Goal: Task Accomplishment & Management: Manage account settings

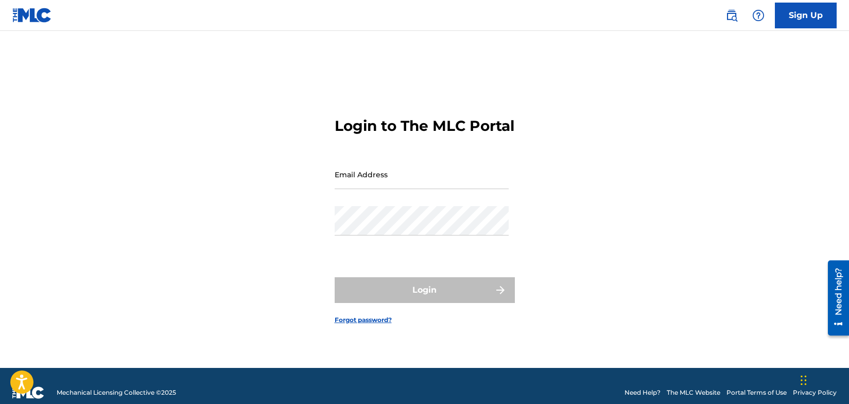
click at [431, 187] on input "Email Address" at bounding box center [422, 174] width 174 height 29
type input "[EMAIL_ADDRESS][DOMAIN_NAME]"
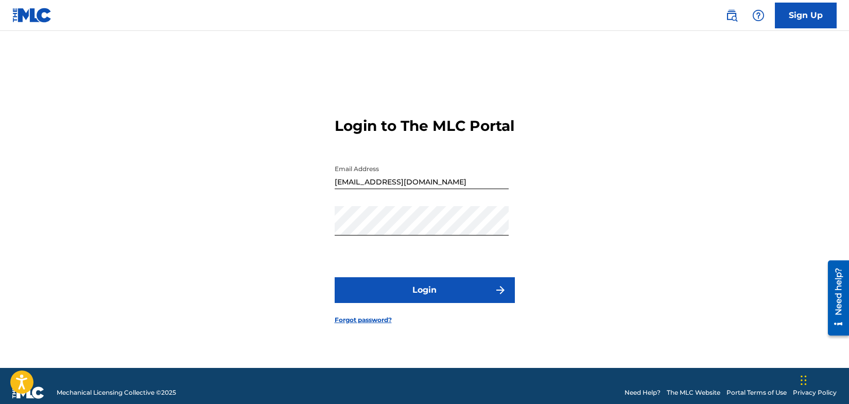
click at [442, 300] on button "Login" at bounding box center [425, 290] width 180 height 26
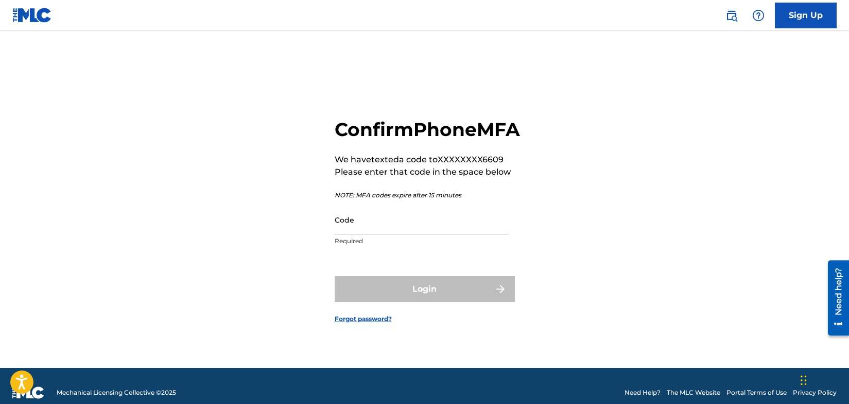
click at [392, 234] on input "Code" at bounding box center [422, 219] width 174 height 29
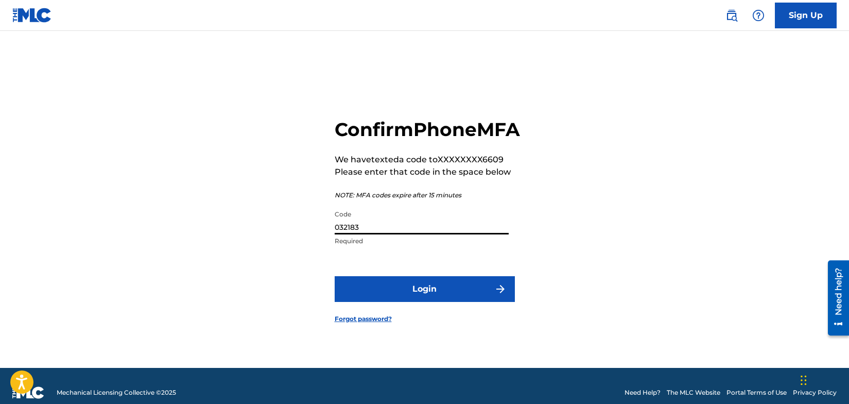
type input "032183"
click at [433, 302] on button "Login" at bounding box center [425, 289] width 180 height 26
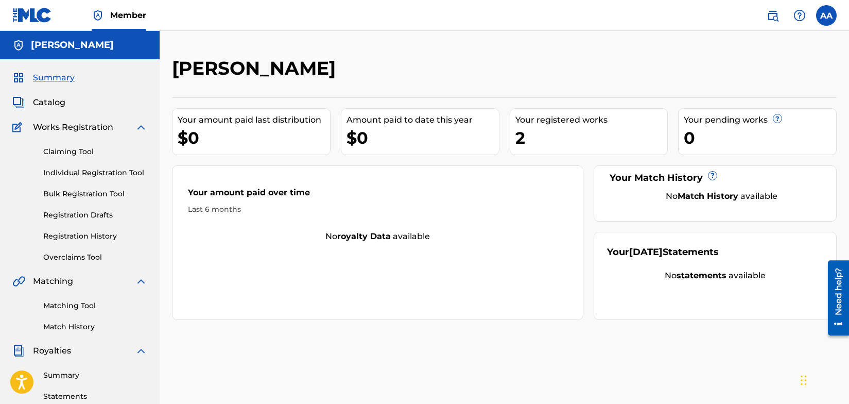
click at [514, 327] on div "[PERSON_NAME] Your amount paid last distribution $0 Amount paid to date this ye…" at bounding box center [504, 323] width 689 height 532
click at [569, 133] on div "2" at bounding box center [591, 137] width 152 height 23
click at [537, 120] on div "Your registered works" at bounding box center [591, 120] width 152 height 12
click at [550, 137] on div "2" at bounding box center [591, 137] width 152 height 23
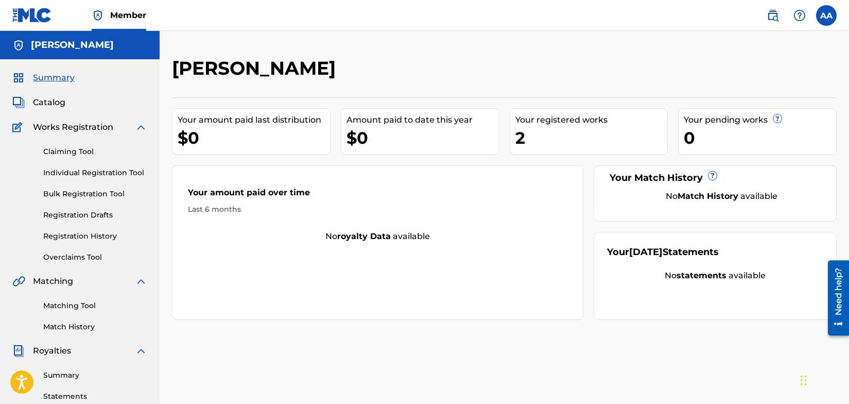
click at [37, 103] on span "Catalog" at bounding box center [49, 102] width 32 height 12
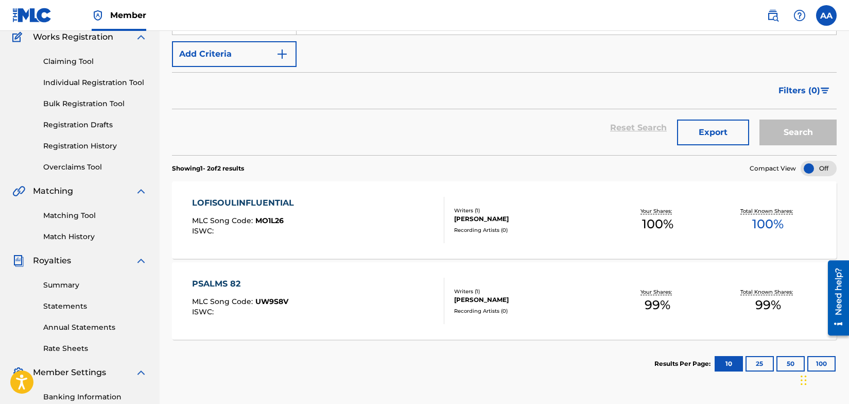
scroll to position [92, 0]
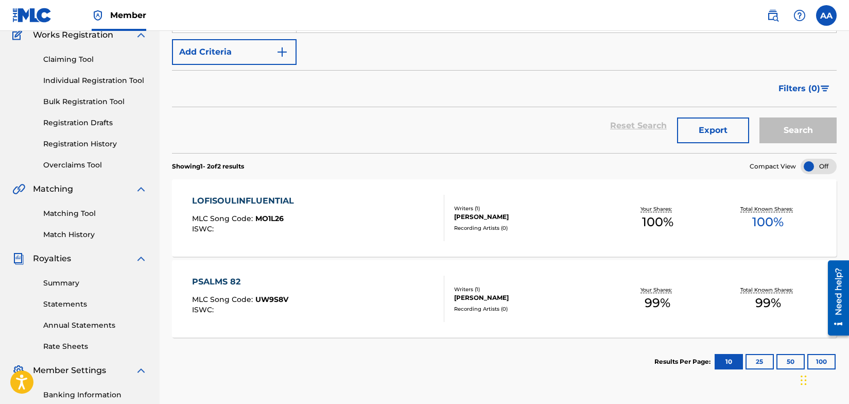
click at [415, 216] on div "LOFISOULINFLUENTIAL MLC Song Code : MO1L26 ISWC :" at bounding box center [318, 218] width 253 height 46
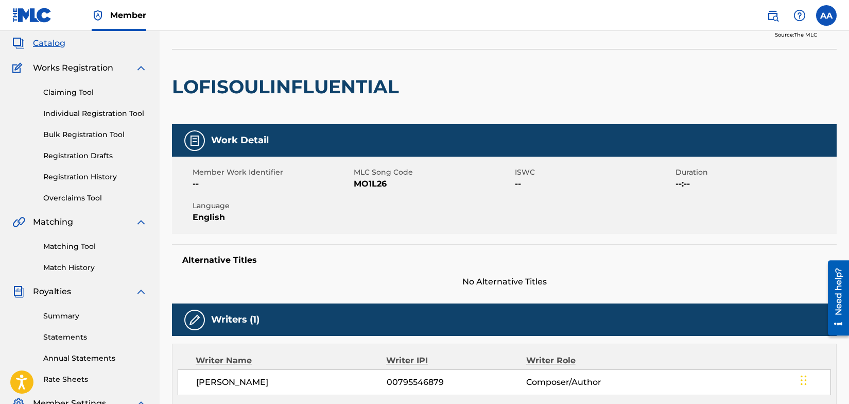
scroll to position [43, 0]
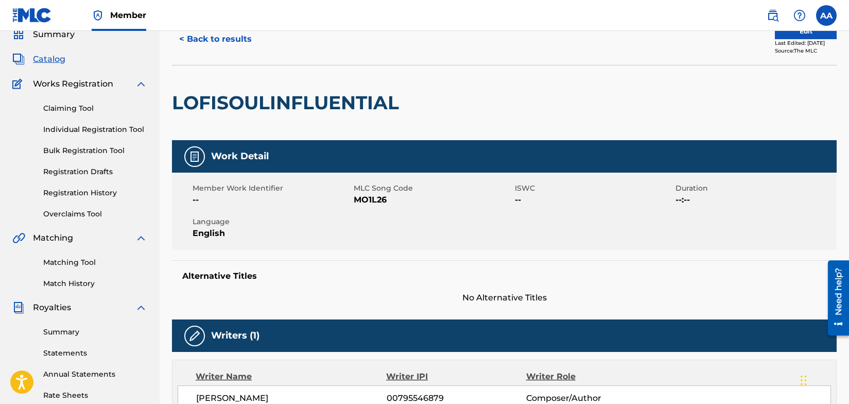
click at [784, 32] on button "Edit" at bounding box center [806, 31] width 62 height 15
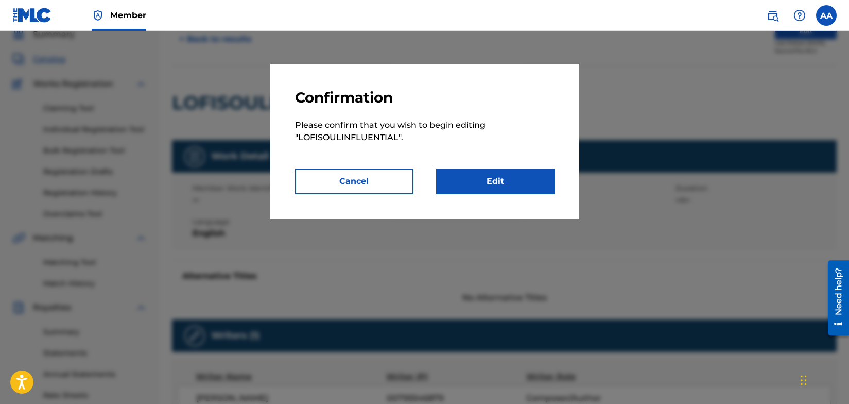
click at [501, 181] on link "Edit" at bounding box center [495, 181] width 118 height 26
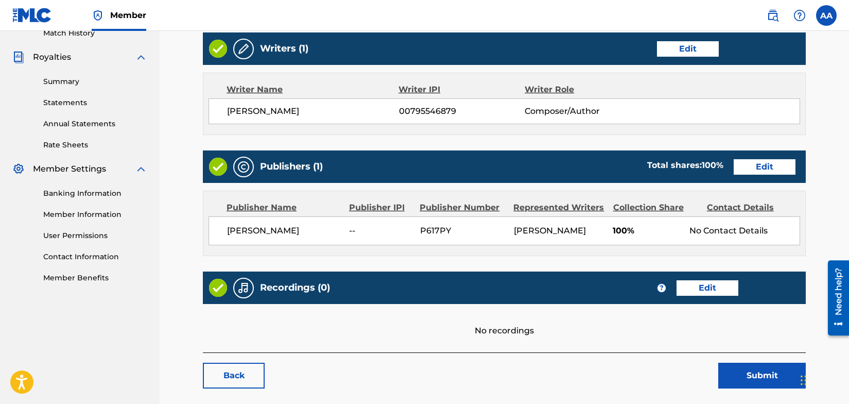
scroll to position [292, 0]
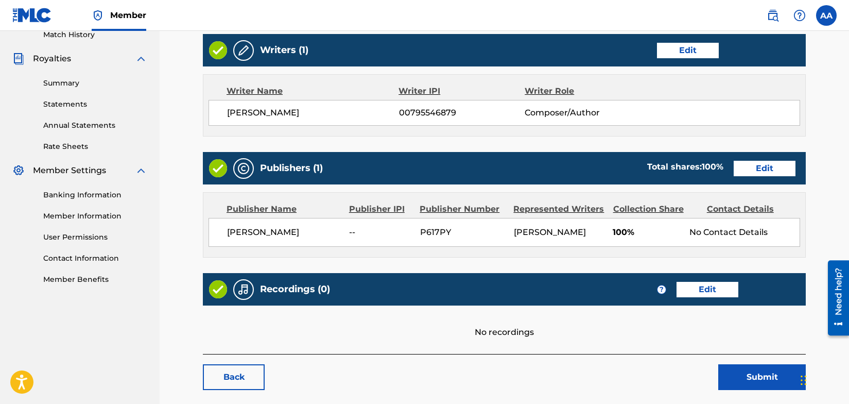
click at [696, 289] on link "Edit" at bounding box center [707, 289] width 62 height 15
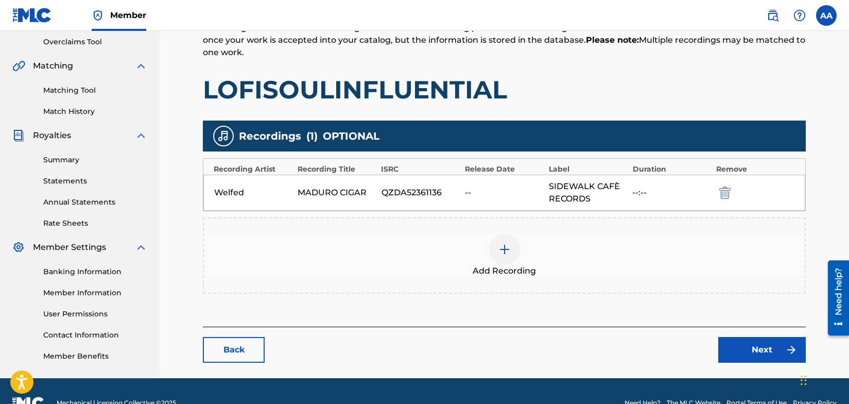
scroll to position [239, 0]
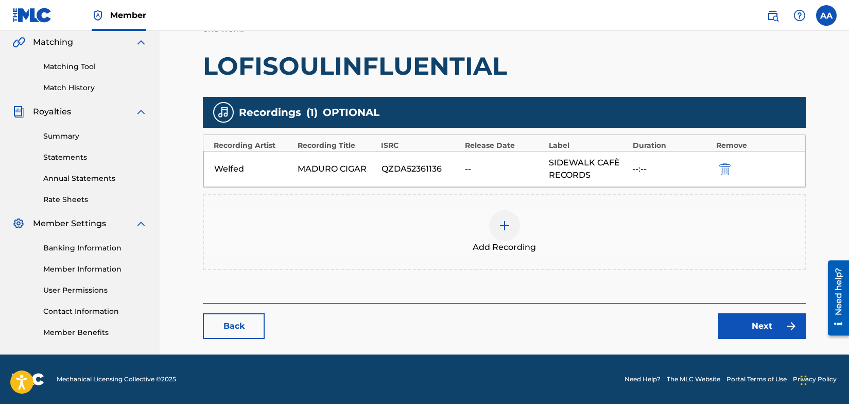
click at [763, 325] on link "Next" at bounding box center [762, 326] width 88 height 26
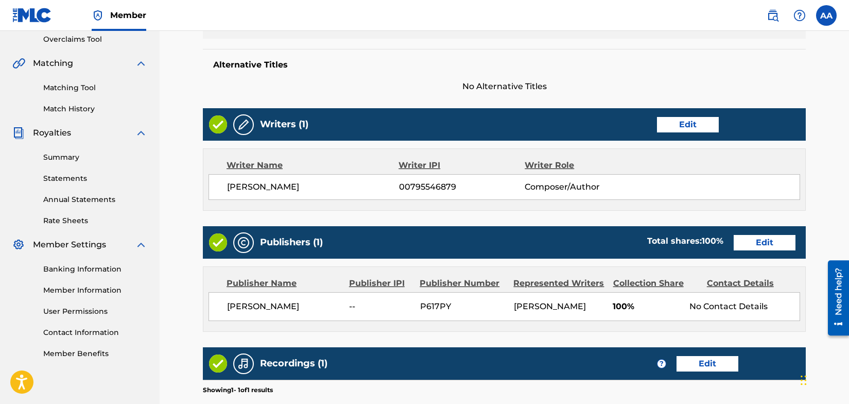
scroll to position [376, 0]
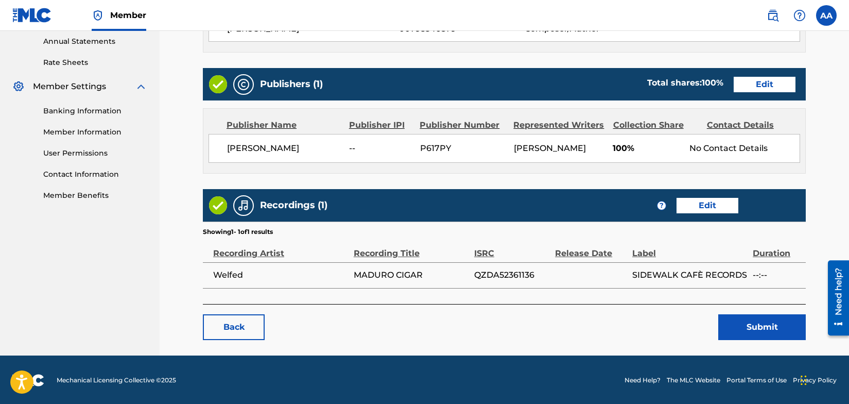
click at [760, 327] on button "Submit" at bounding box center [762, 327] width 88 height 26
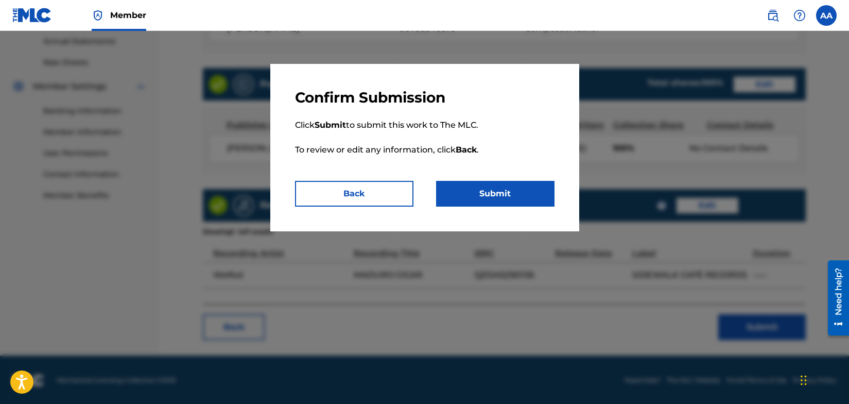
click at [503, 193] on button "Submit" at bounding box center [495, 194] width 118 height 26
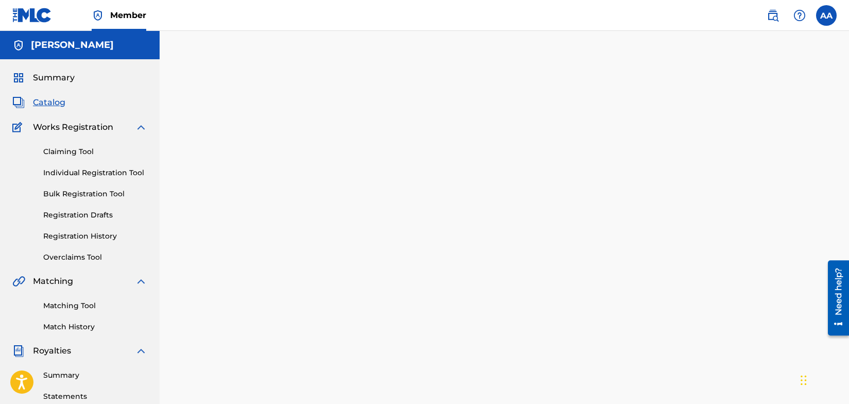
click at [111, 173] on link "Individual Registration Tool" at bounding box center [95, 172] width 104 height 11
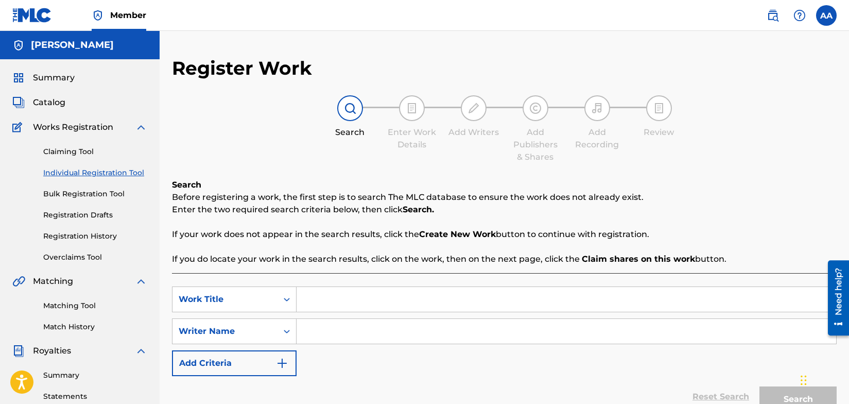
click at [54, 102] on span "Catalog" at bounding box center [49, 102] width 32 height 12
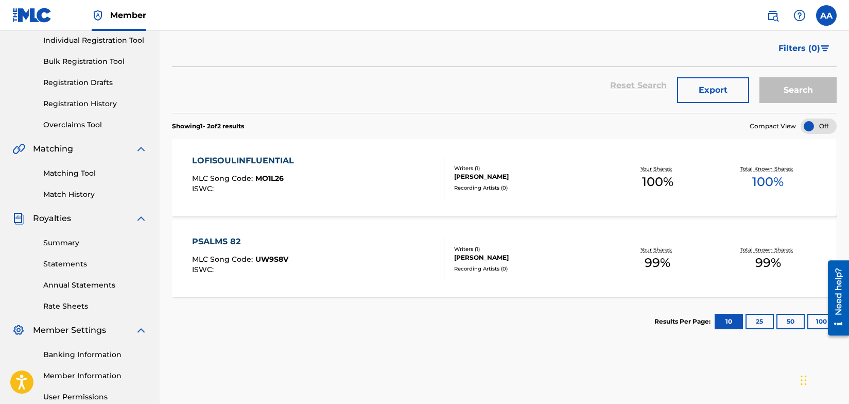
scroll to position [135, 0]
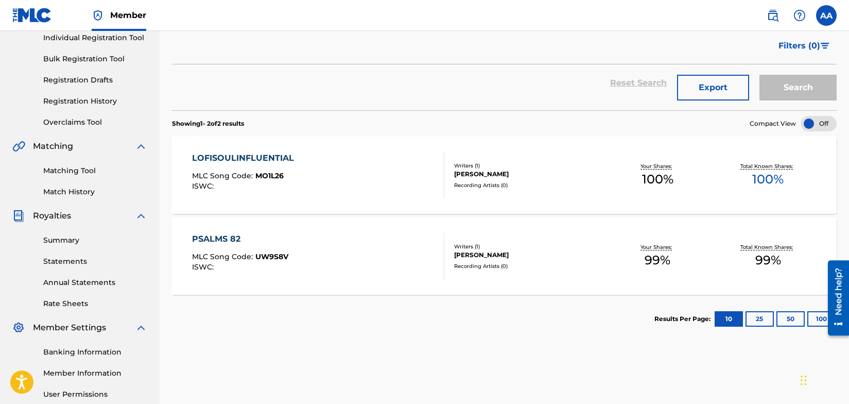
click at [301, 246] on div "PSALMS 82 MLC Song Code : UW9S8V ISWC :" at bounding box center [318, 256] width 253 height 46
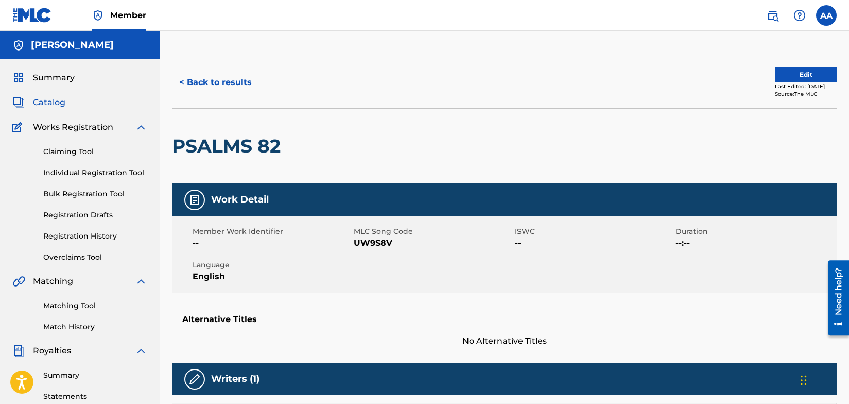
click at [799, 73] on button "Edit" at bounding box center [806, 74] width 62 height 15
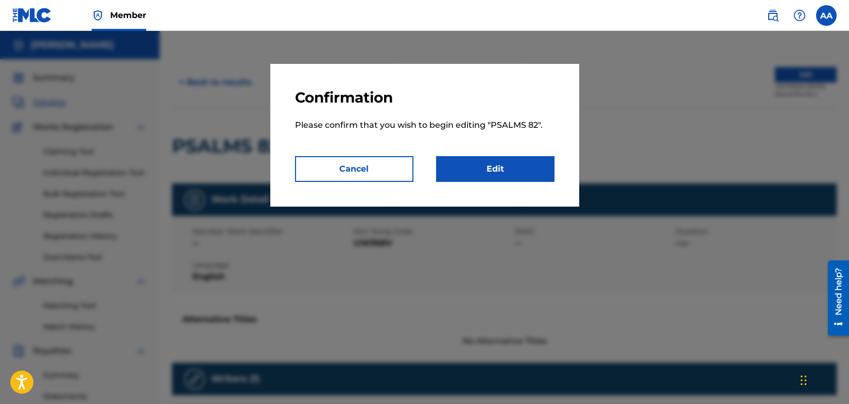
click at [493, 170] on link "Edit" at bounding box center [495, 169] width 118 height 26
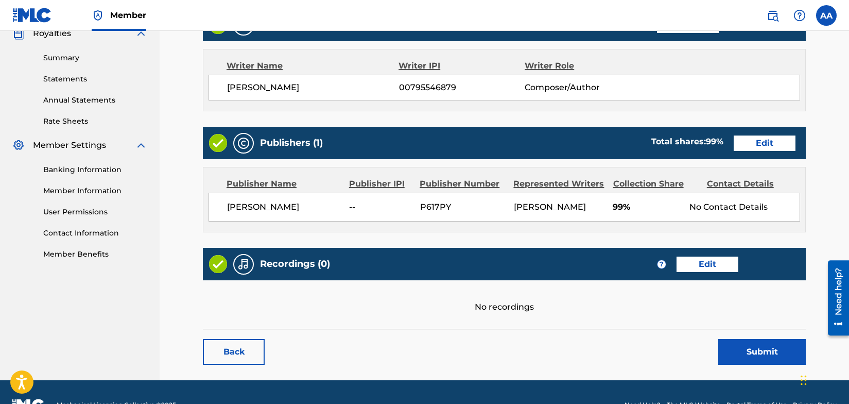
scroll to position [342, 0]
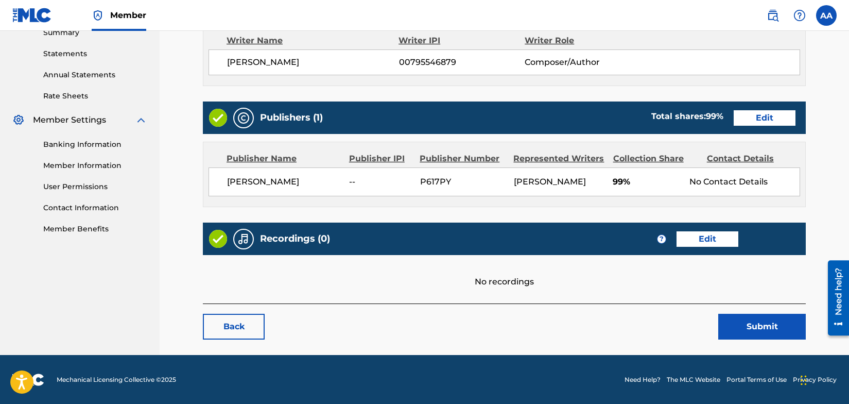
click at [700, 239] on link "Edit" at bounding box center [707, 238] width 62 height 15
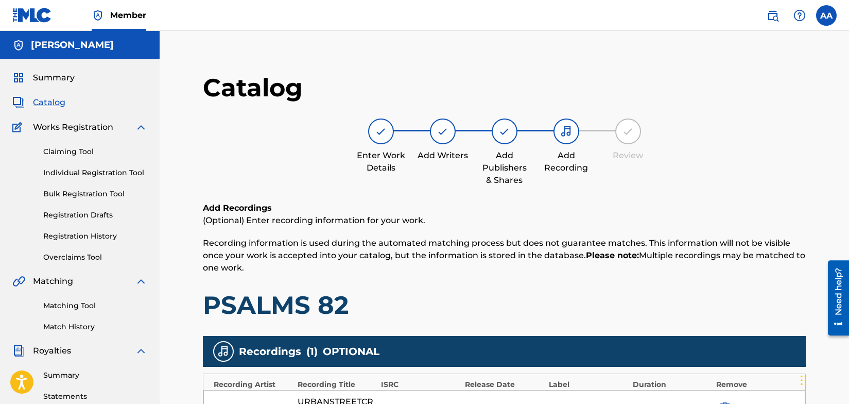
scroll to position [342, 0]
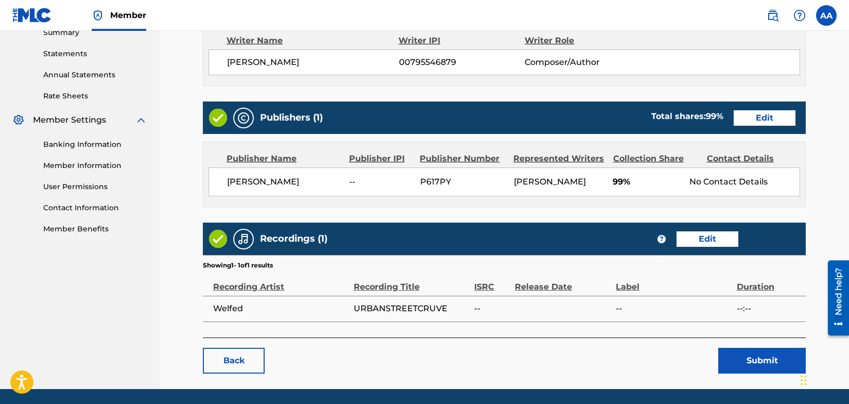
click at [704, 240] on link "Edit" at bounding box center [707, 238] width 62 height 15
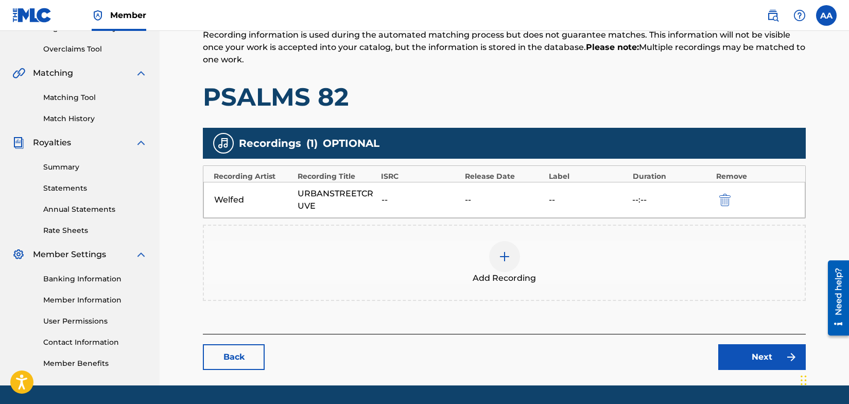
scroll to position [239, 0]
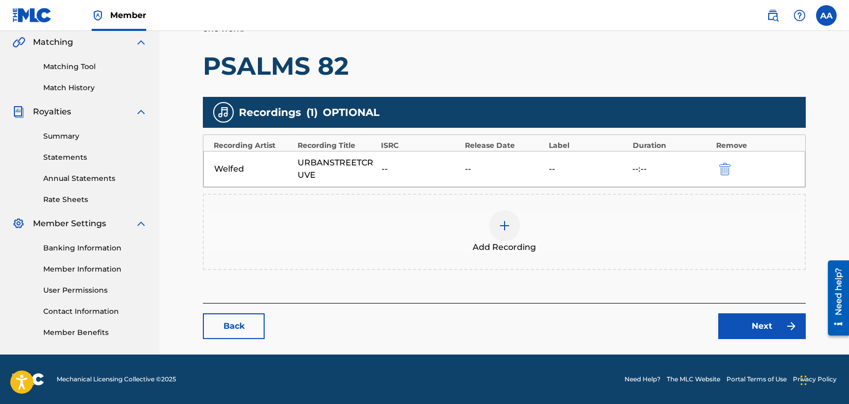
click at [499, 165] on div "--" at bounding box center [504, 169] width 78 height 12
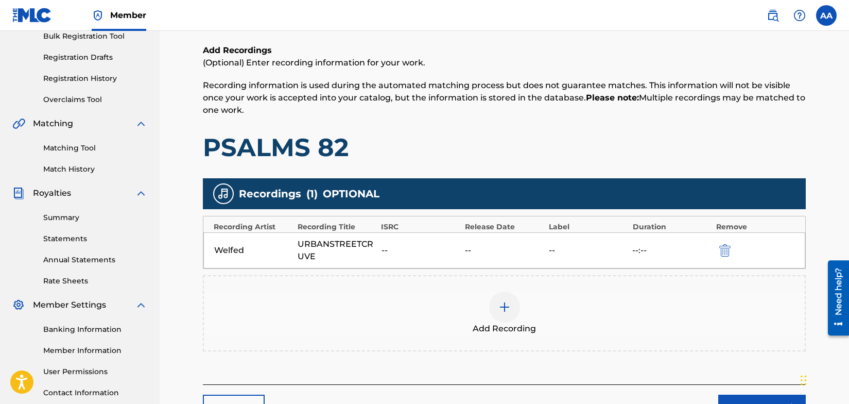
scroll to position [146, 0]
